Goal: Task Accomplishment & Management: Use online tool/utility

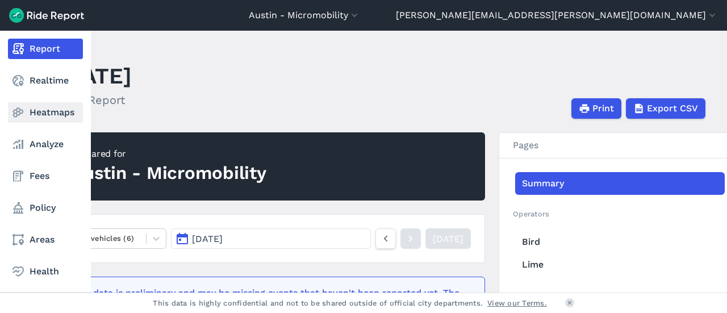
click at [58, 116] on link "Heatmaps" at bounding box center [45, 112] width 75 height 20
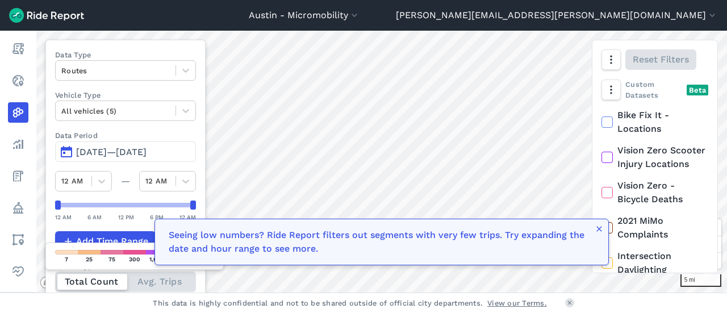
click at [594, 237] on div "Custom Datasets Beta Bike Fix It - Locations Vision Zero Scooter Injury Locatio…" at bounding box center [654, 176] width 125 height 194
click at [602, 229] on icon "button" at bounding box center [599, 228] width 9 height 9
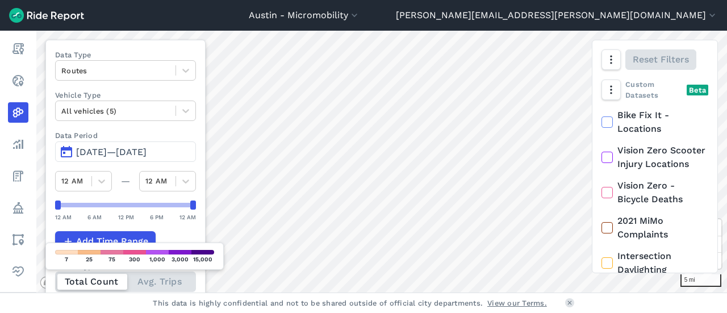
click at [602, 229] on icon at bounding box center [607, 227] width 10 height 11
click at [601, 221] on input "2021 MiMo Complaints" at bounding box center [601, 217] width 0 height 7
click at [604, 225] on icon at bounding box center [607, 227] width 10 height 11
click at [601, 221] on input "2021 MiMo Complaints" at bounding box center [601, 217] width 0 height 7
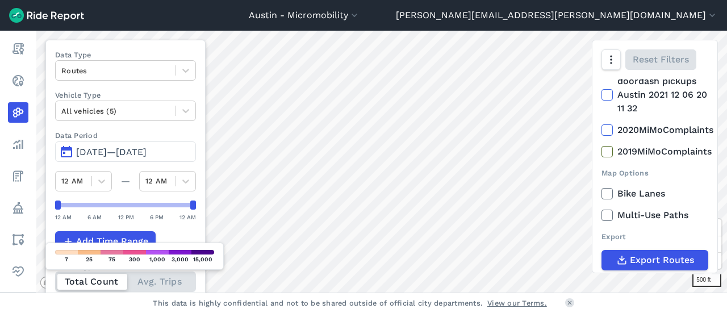
scroll to position [253, 0]
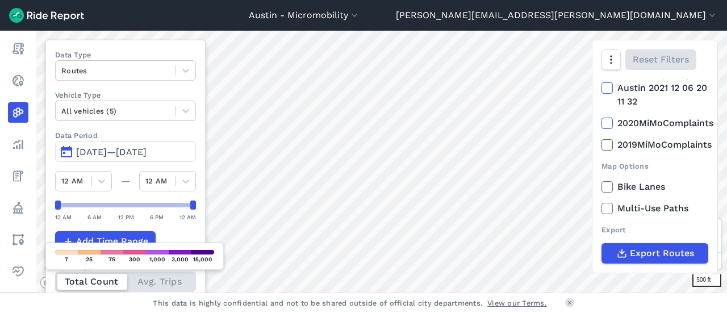
click at [607, 188] on icon at bounding box center [607, 186] width 10 height 11
click at [601, 187] on input "Bike Lanes" at bounding box center [601, 183] width 0 height 7
click at [608, 211] on icon at bounding box center [607, 208] width 10 height 11
click at [601, 209] on input "Multi-Use Paths" at bounding box center [601, 205] width 0 height 7
click at [608, 211] on icon at bounding box center [607, 208] width 10 height 11
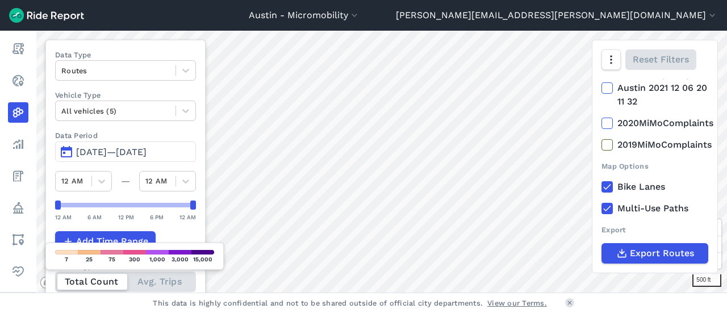
click at [601, 209] on input "Multi-Use Paths" at bounding box center [601, 205] width 0 height 7
click at [147, 153] on span "[DATE]—[DATE]" at bounding box center [111, 152] width 70 height 11
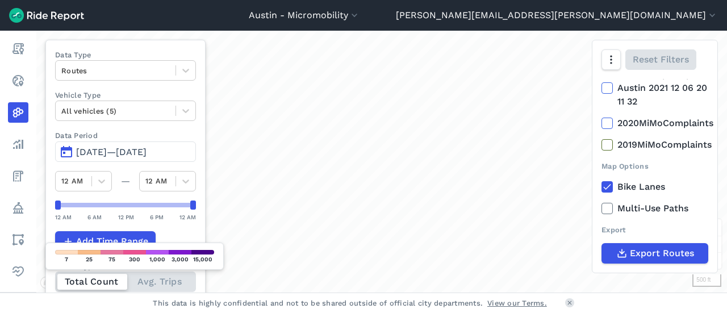
click at [72, 152] on button "[DATE]—[DATE]" at bounding box center [125, 151] width 141 height 20
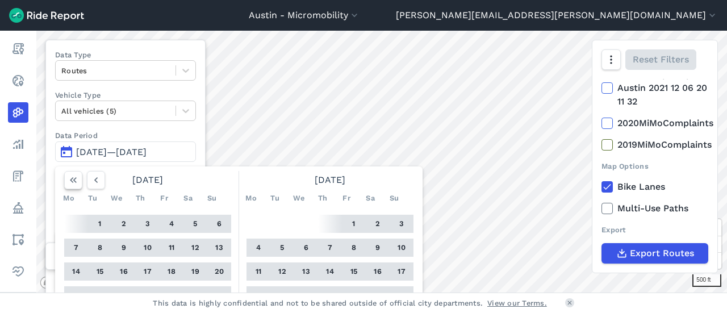
click at [74, 181] on icon "button" at bounding box center [73, 179] width 11 height 11
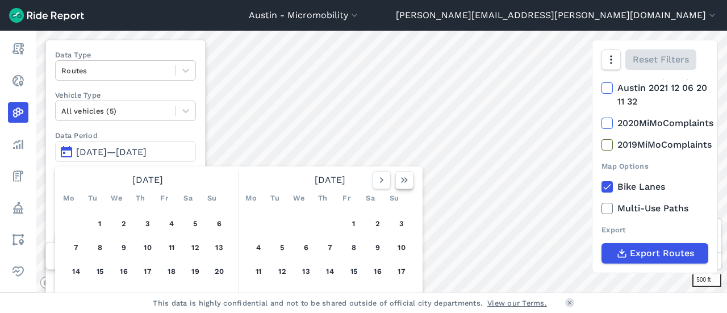
click at [405, 187] on button "button" at bounding box center [404, 180] width 18 height 18
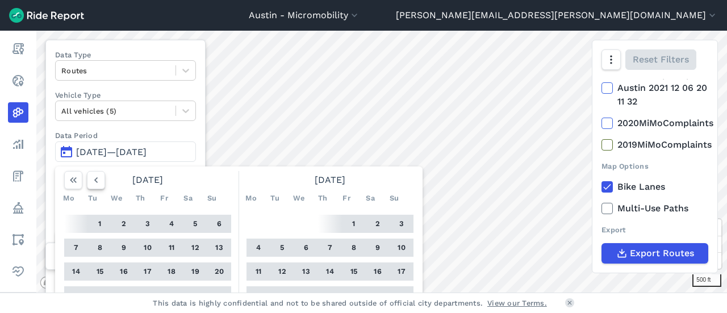
click at [99, 179] on icon "button" at bounding box center [95, 179] width 11 height 11
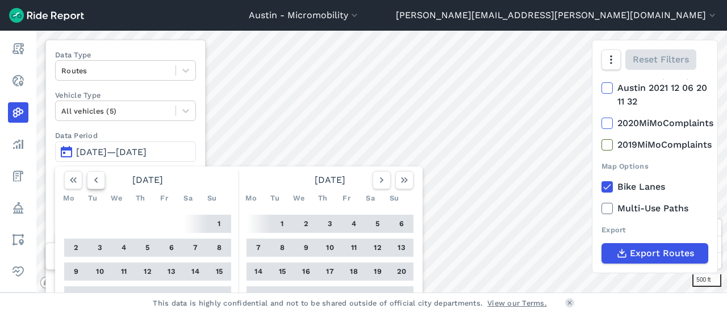
click at [99, 179] on icon "button" at bounding box center [95, 179] width 11 height 11
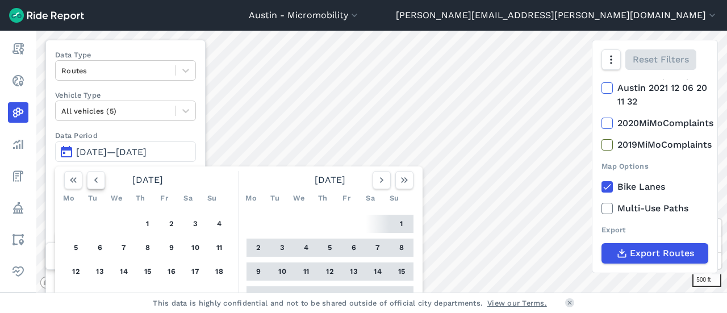
click at [99, 179] on icon "button" at bounding box center [95, 179] width 11 height 11
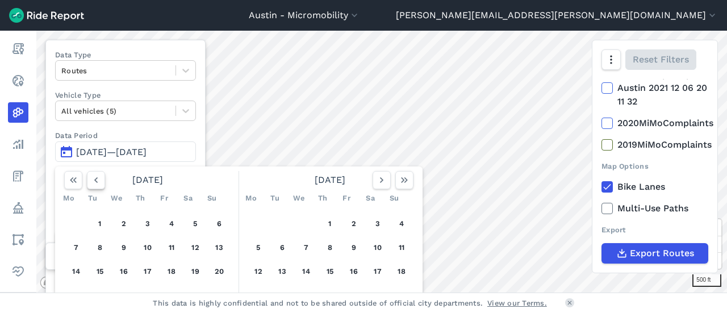
click at [98, 179] on icon "button" at bounding box center [95, 179] width 11 height 11
click at [125, 224] on button "1" at bounding box center [124, 224] width 18 height 18
click at [92, 183] on icon "button" at bounding box center [95, 179] width 11 height 11
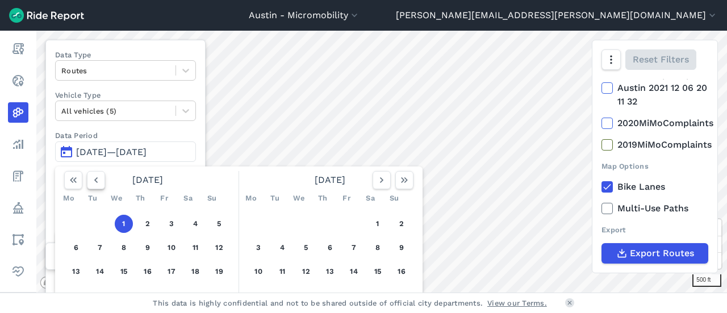
click at [92, 183] on icon "button" at bounding box center [95, 179] width 11 height 11
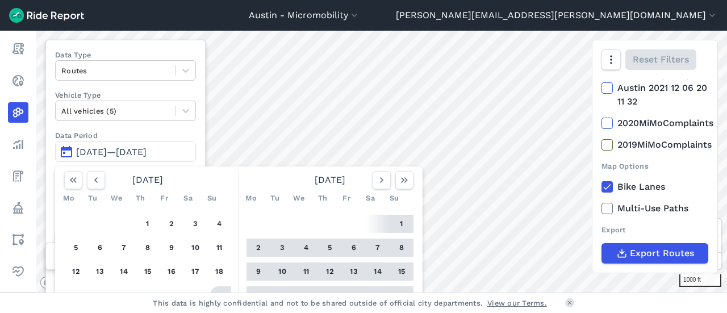
click at [221, 291] on button "25" at bounding box center [219, 295] width 18 height 18
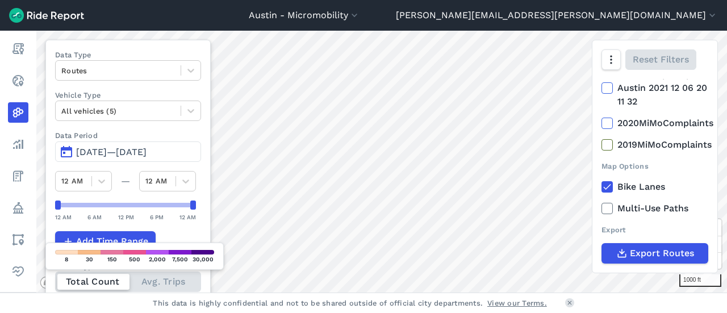
click at [607, 187] on icon at bounding box center [607, 186] width 10 height 11
click at [601, 187] on input "Bike Lanes" at bounding box center [601, 183] width 0 height 7
click at [184, 225] on div "Data Type Routes Vehicle Type All vehicles (5) Data Period Aug 25, 2024—[DATE] …" at bounding box center [127, 187] width 165 height 294
